Goal: Task Accomplishment & Management: Use online tool/utility

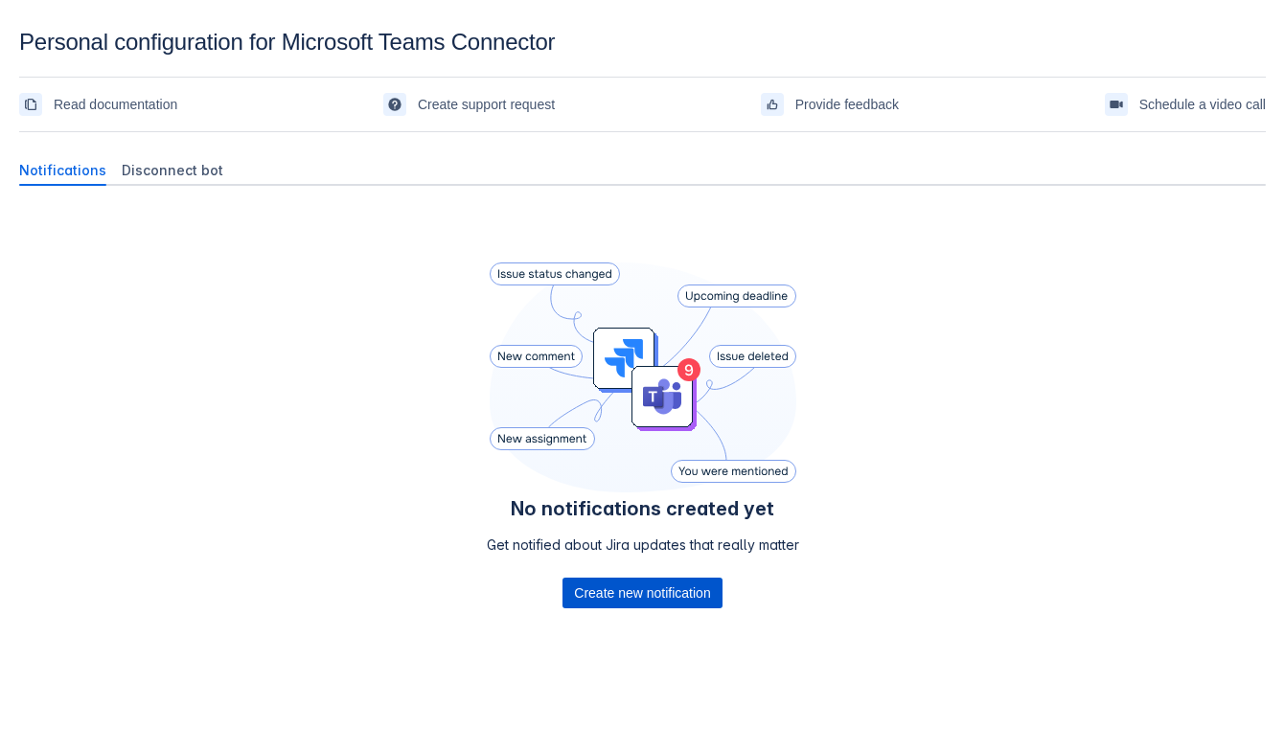
click at [693, 586] on span "Create new notification" at bounding box center [642, 593] width 136 height 31
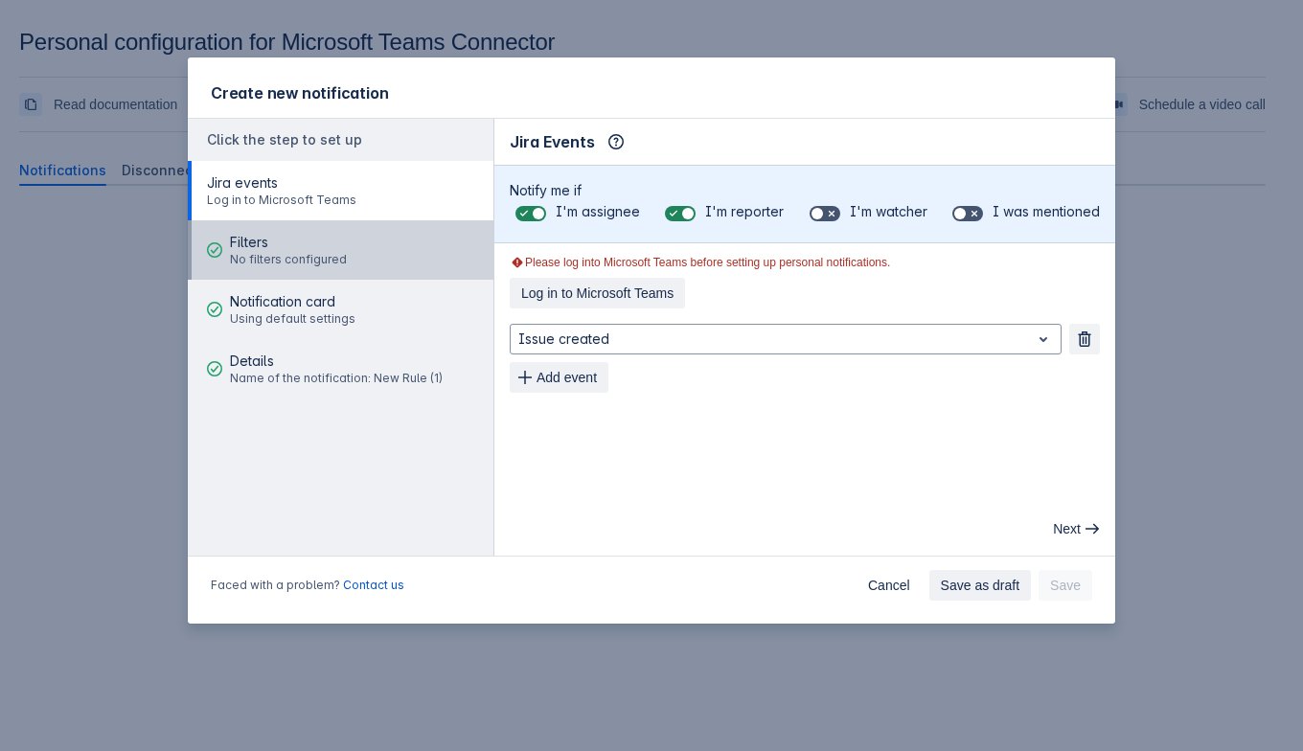
click at [317, 257] on span "No filters configured" at bounding box center [288, 259] width 117 height 15
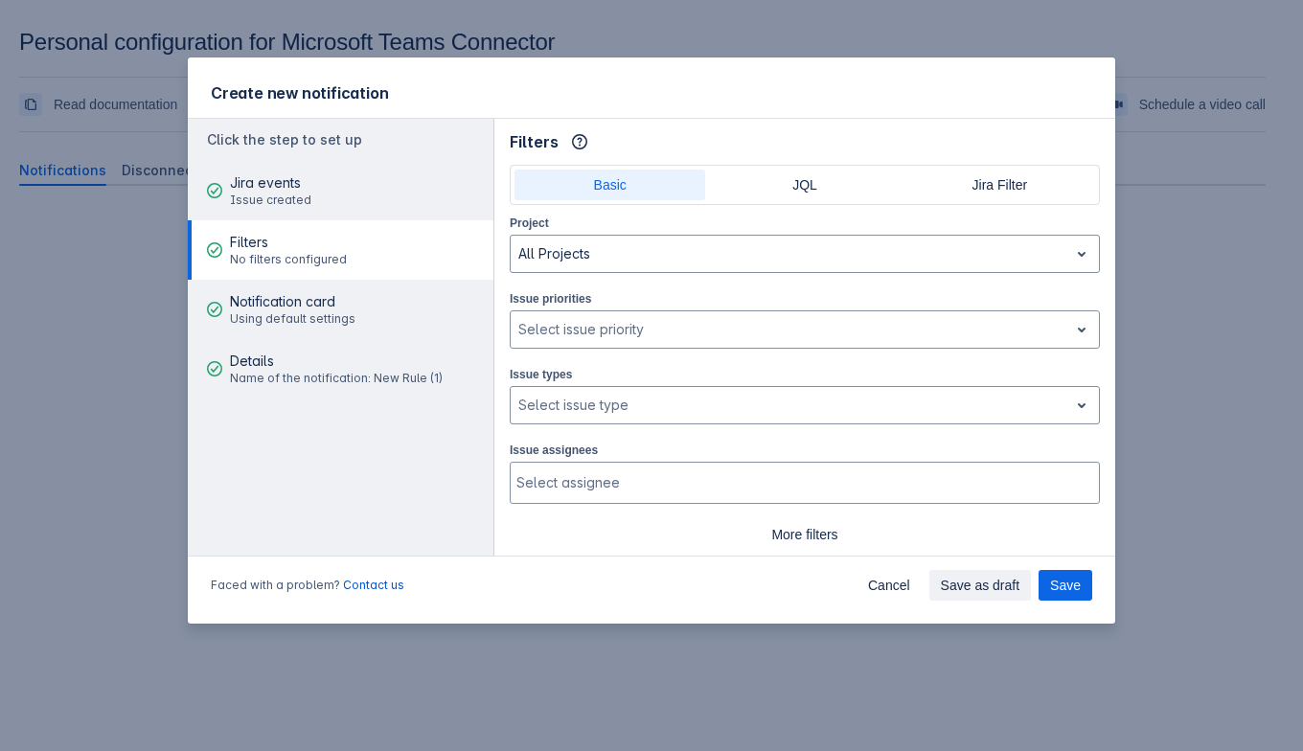
scroll to position [45, 0]
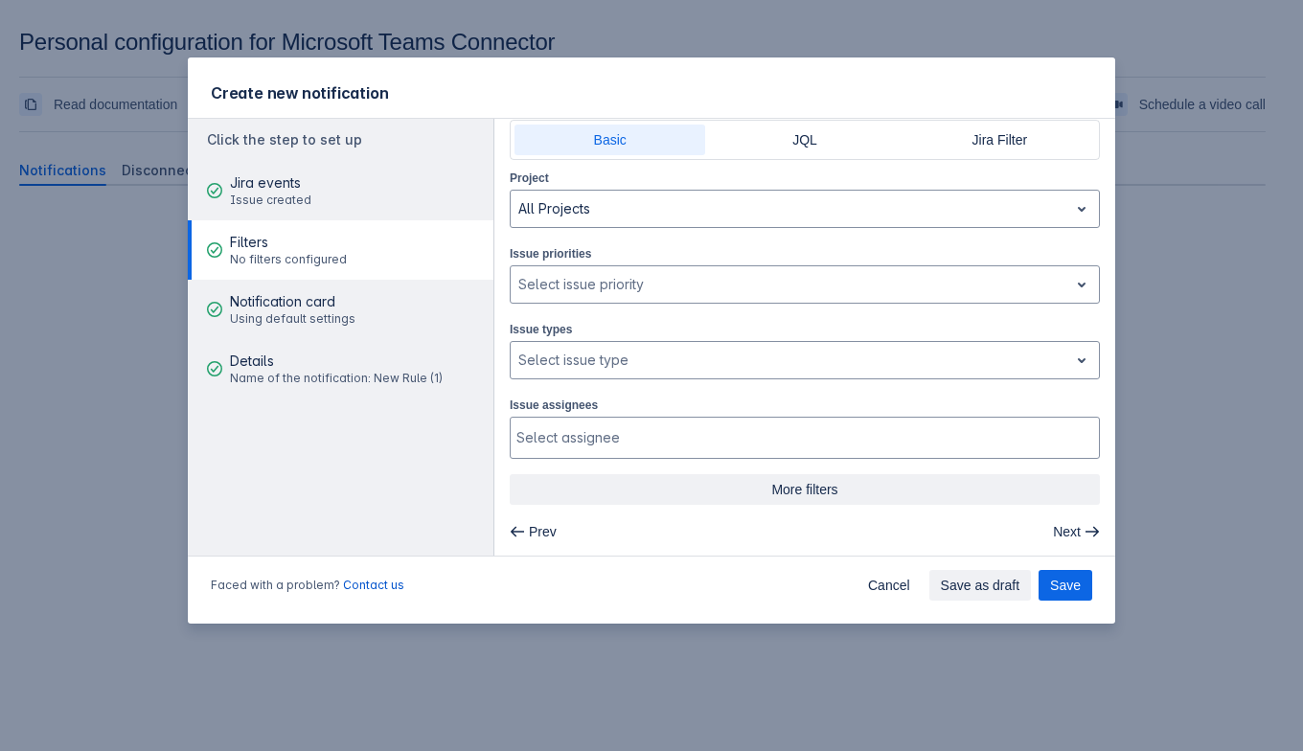
click at [821, 499] on span "More filters" at bounding box center [804, 489] width 567 height 31
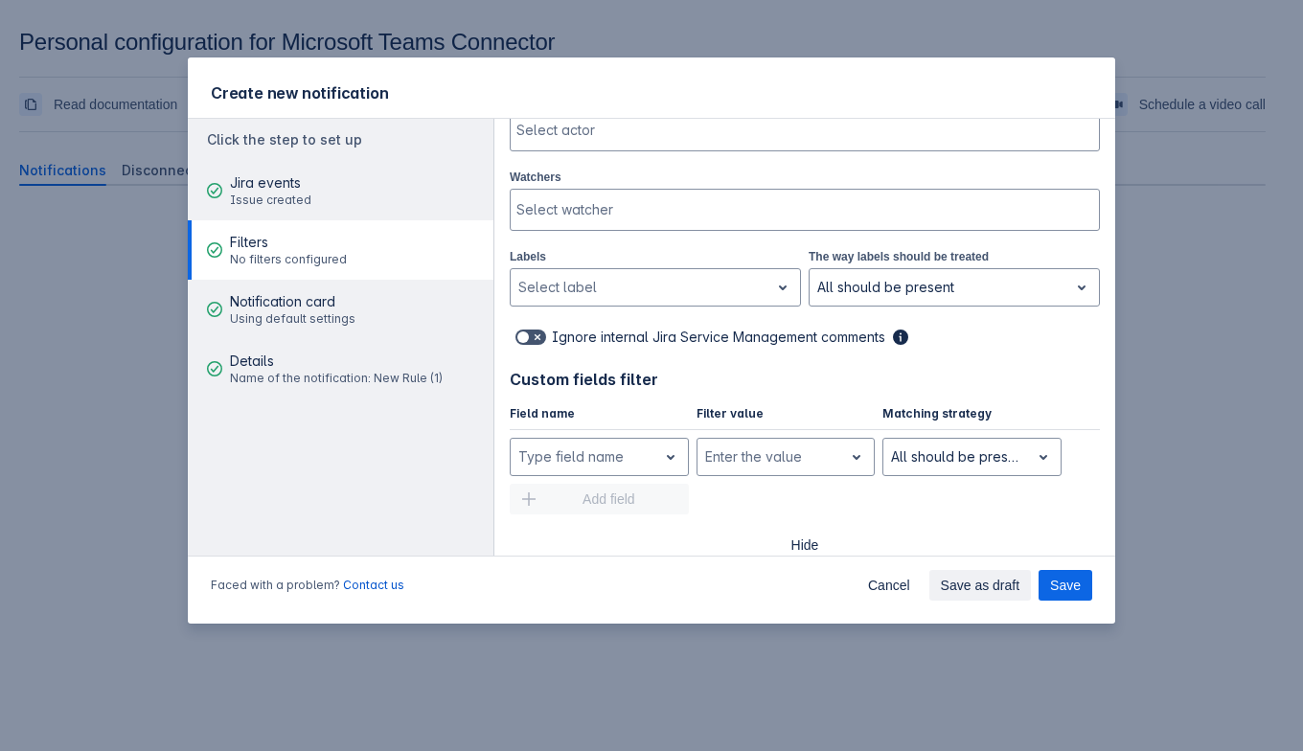
scroll to position [695, 0]
